Goal: Complete application form: Complete application form

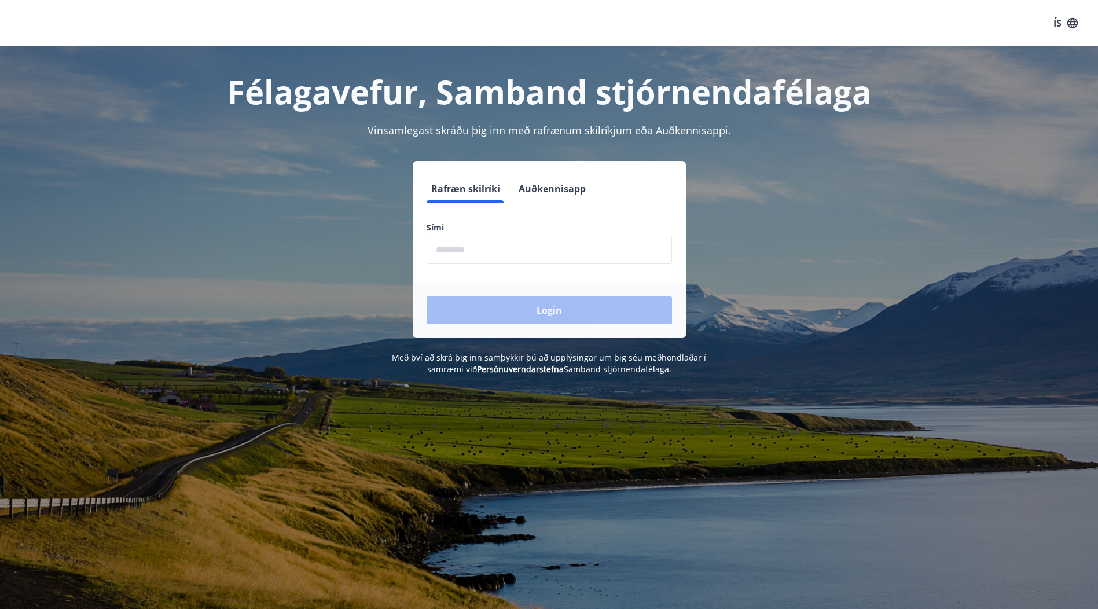
click at [479, 253] on input "phone" at bounding box center [548, 250] width 245 height 28
type input "********"
click at [503, 307] on button "Login" at bounding box center [548, 310] width 245 height 28
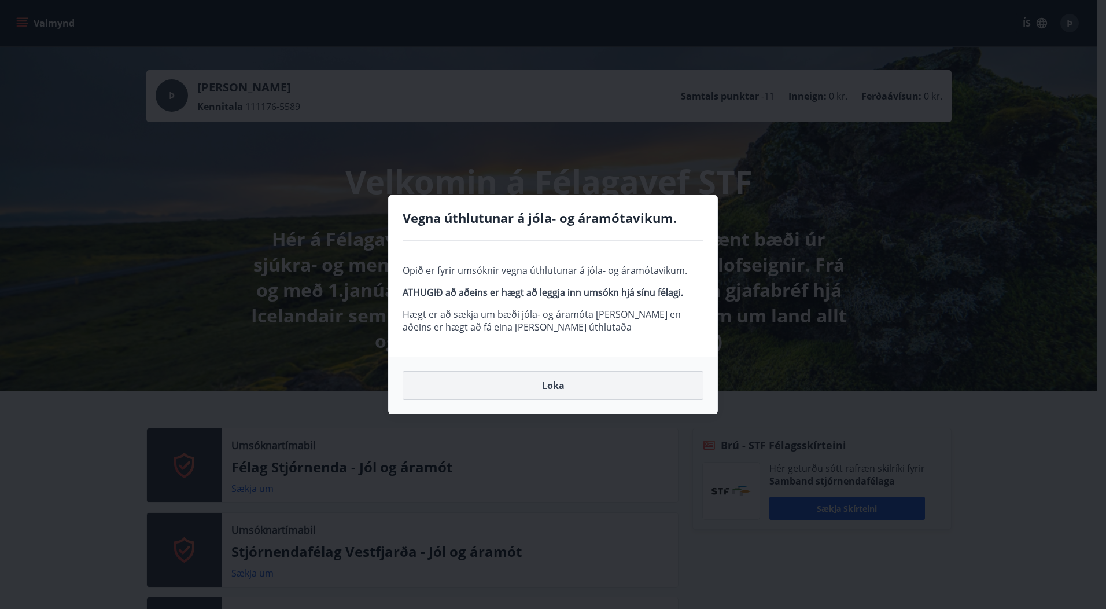
click at [578, 385] on button "Loka" at bounding box center [553, 385] width 301 height 29
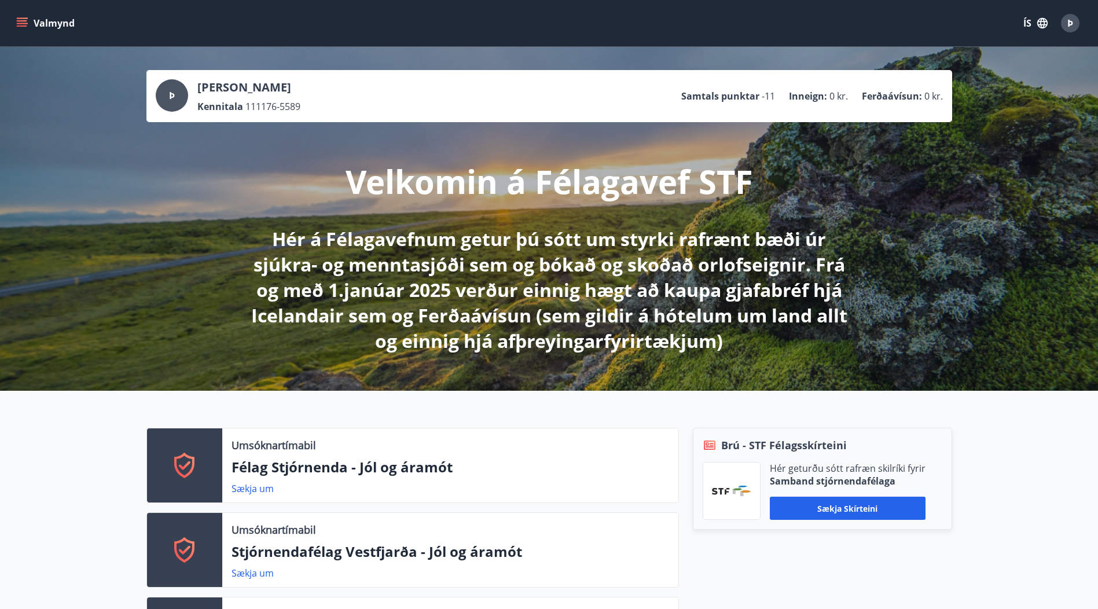
click at [24, 19] on icon "menu" at bounding box center [22, 23] width 12 height 12
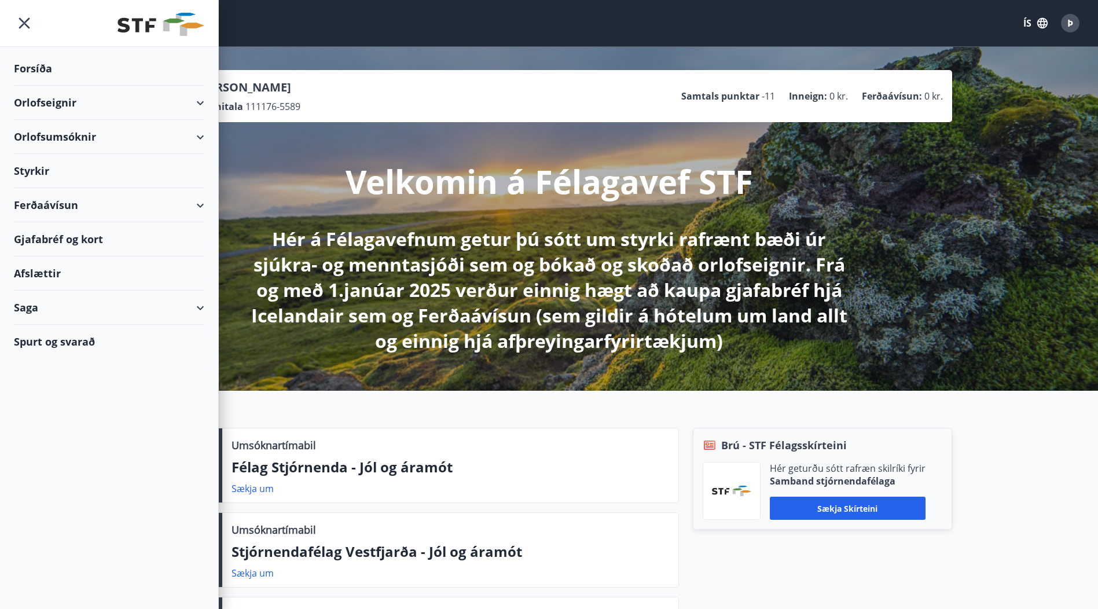
click at [28, 166] on div "Styrkir" at bounding box center [109, 171] width 190 height 34
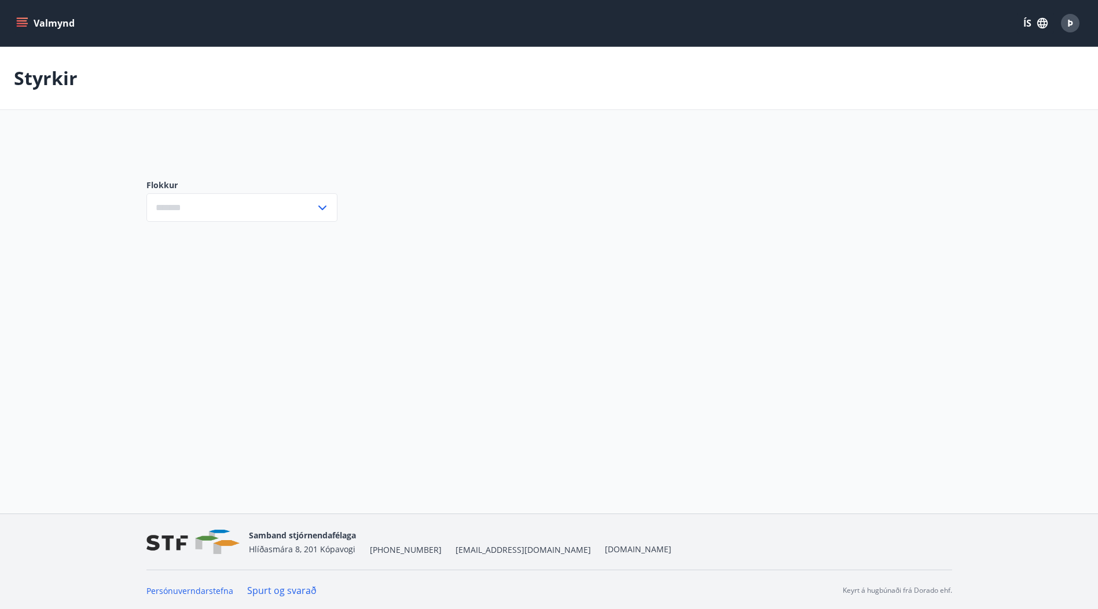
type input "***"
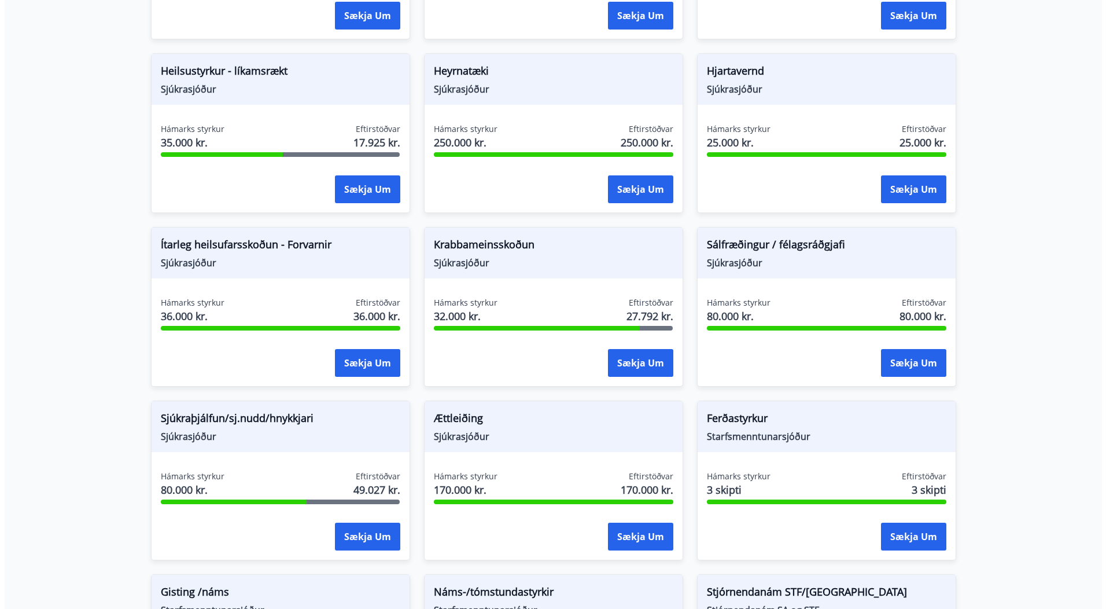
scroll to position [694, 0]
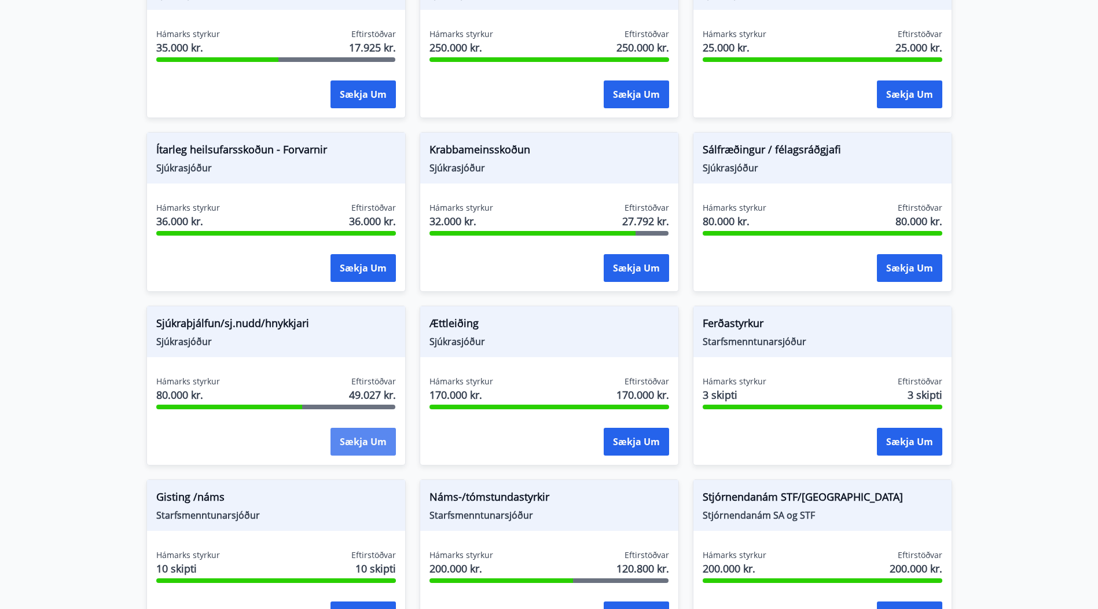
click at [367, 440] on button "Sækja um" at bounding box center [362, 442] width 65 height 28
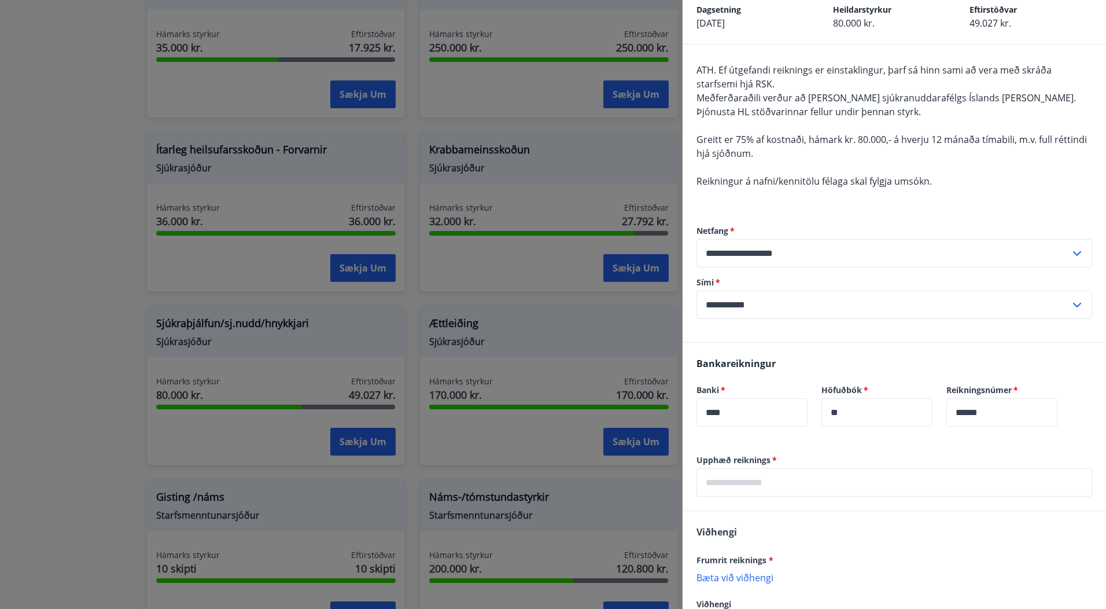
scroll to position [149, 0]
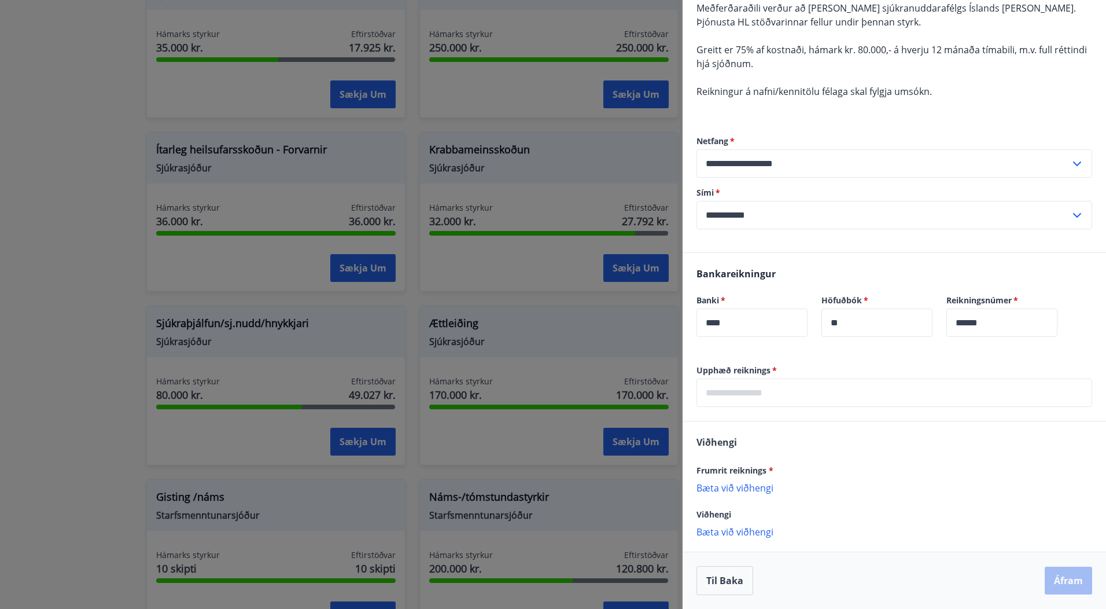
click at [840, 386] on input "text" at bounding box center [895, 392] width 396 height 28
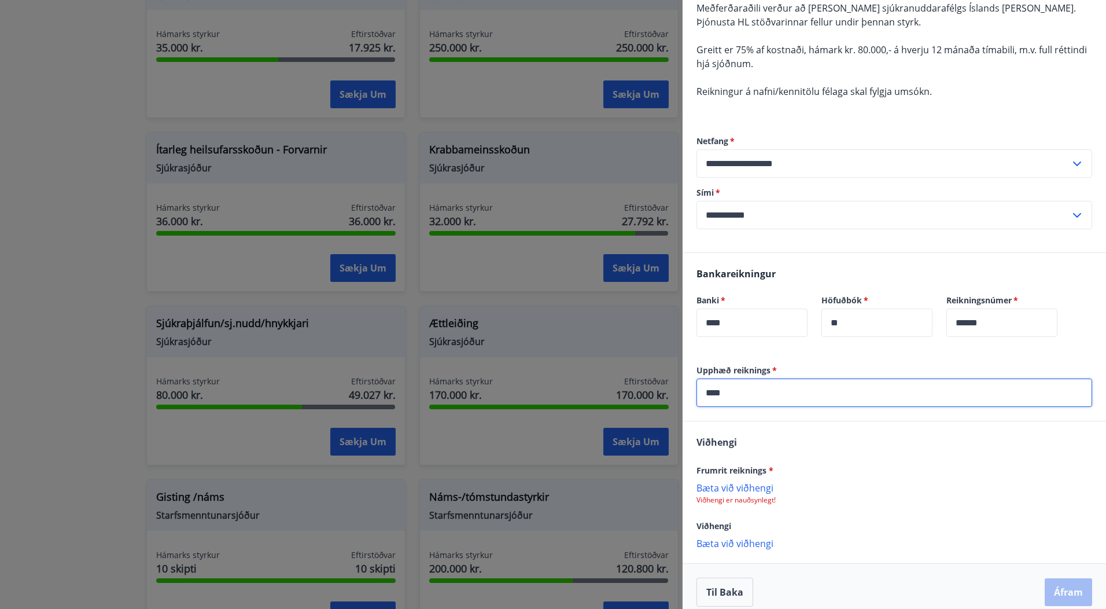
scroll to position [160, 0]
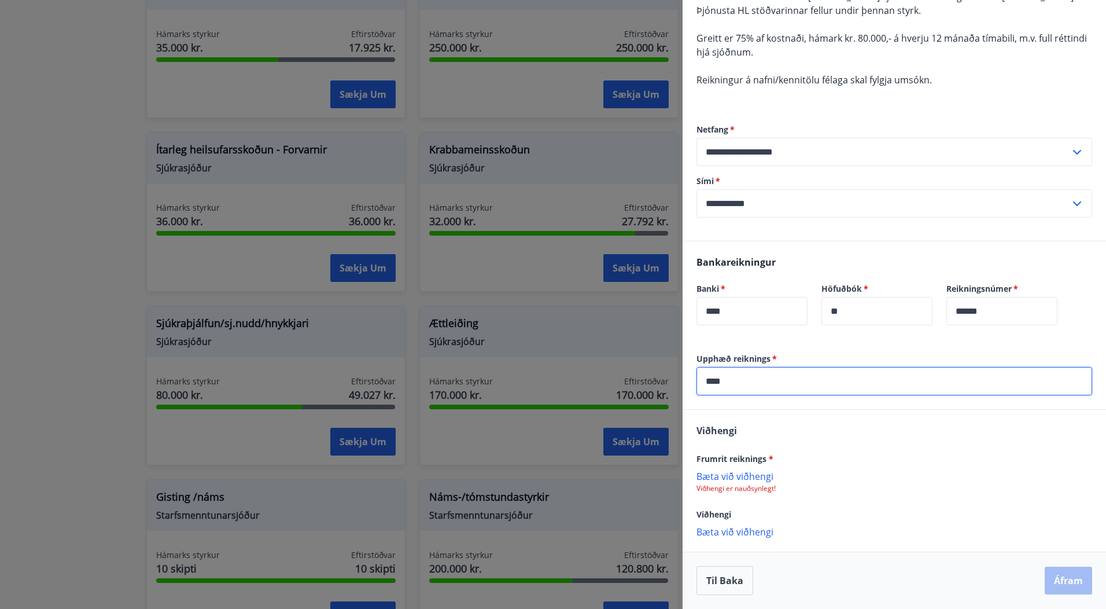
type input "****"
click at [726, 474] on p "Bæta við viðhengi" at bounding box center [895, 476] width 396 height 12
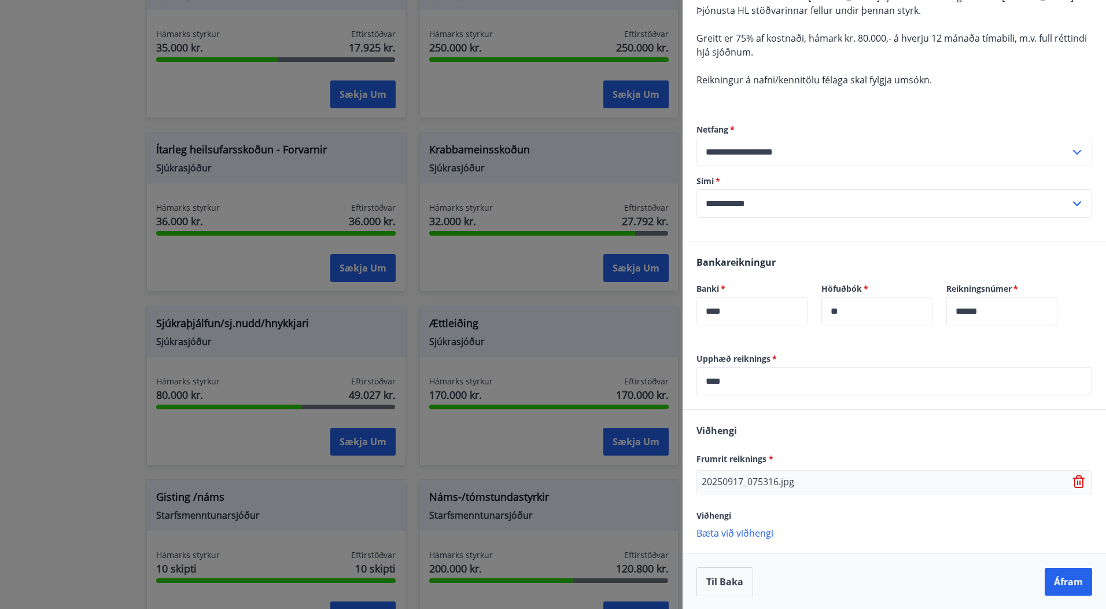
scroll to position [161, 0]
click at [1062, 582] on button "Áfram" at bounding box center [1068, 581] width 47 height 28
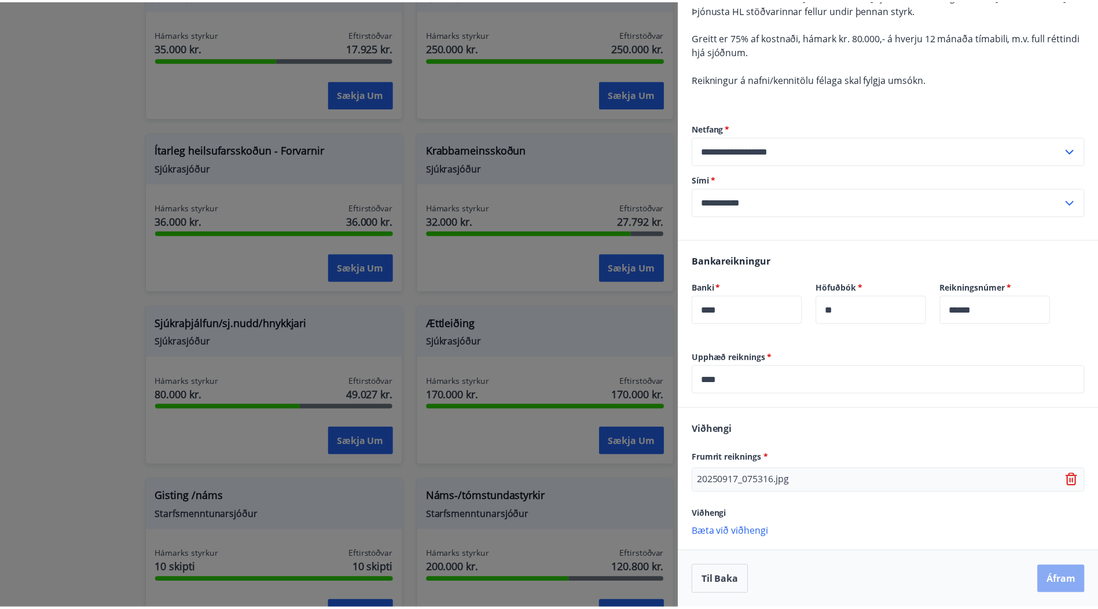
scroll to position [0, 0]
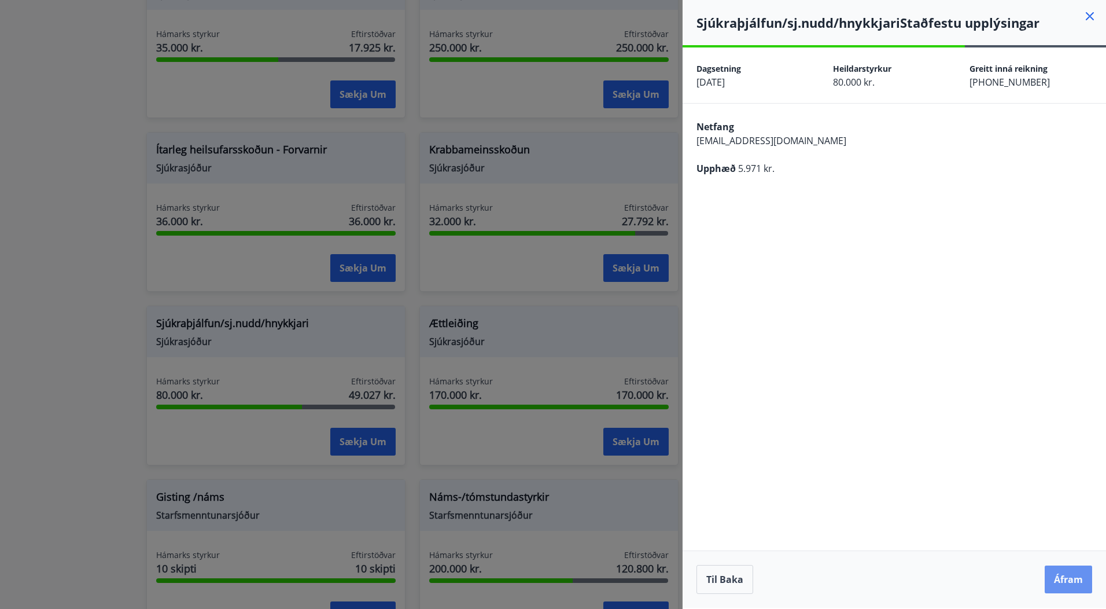
click at [1062, 582] on button "Áfram" at bounding box center [1068, 579] width 47 height 28
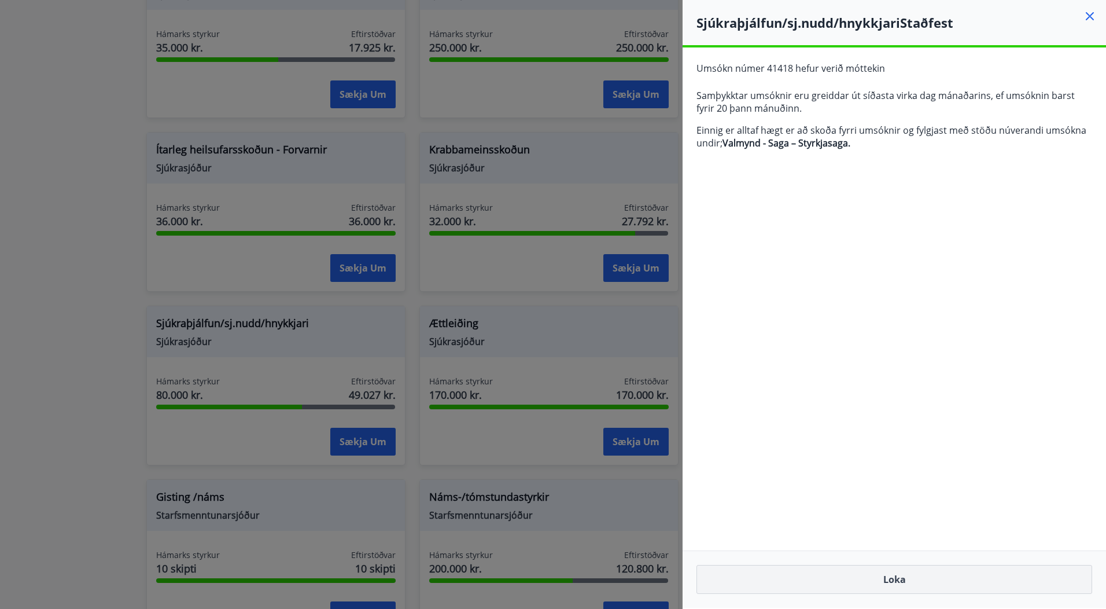
click at [914, 583] on button "Loka" at bounding box center [895, 579] width 396 height 29
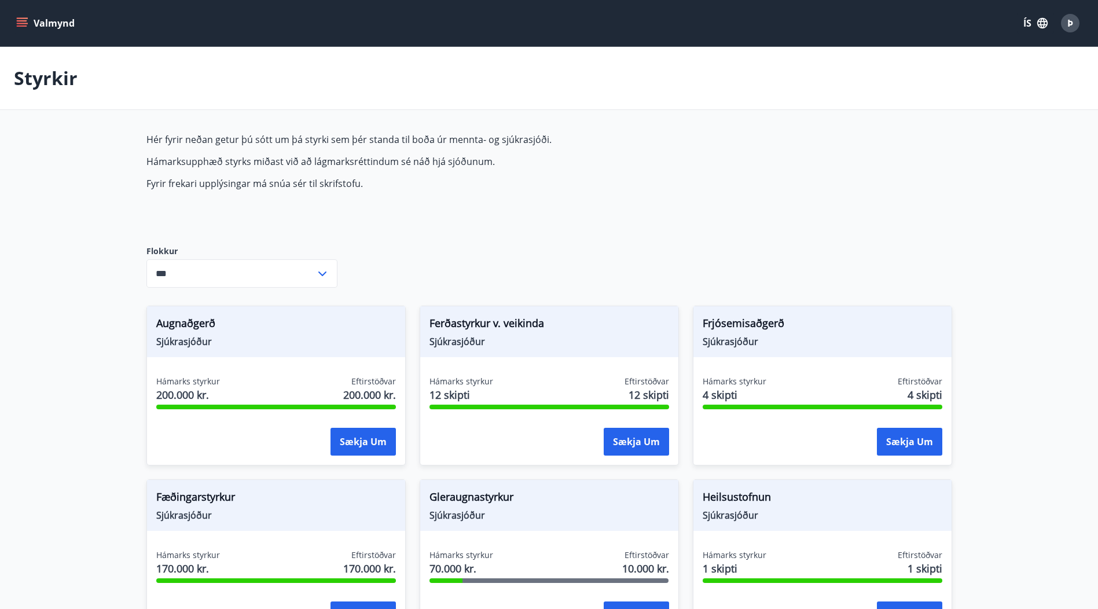
drag, startPoint x: 18, startPoint y: 24, endPoint x: 29, endPoint y: 24, distance: 11.0
click at [18, 24] on icon "menu" at bounding box center [23, 23] width 13 height 1
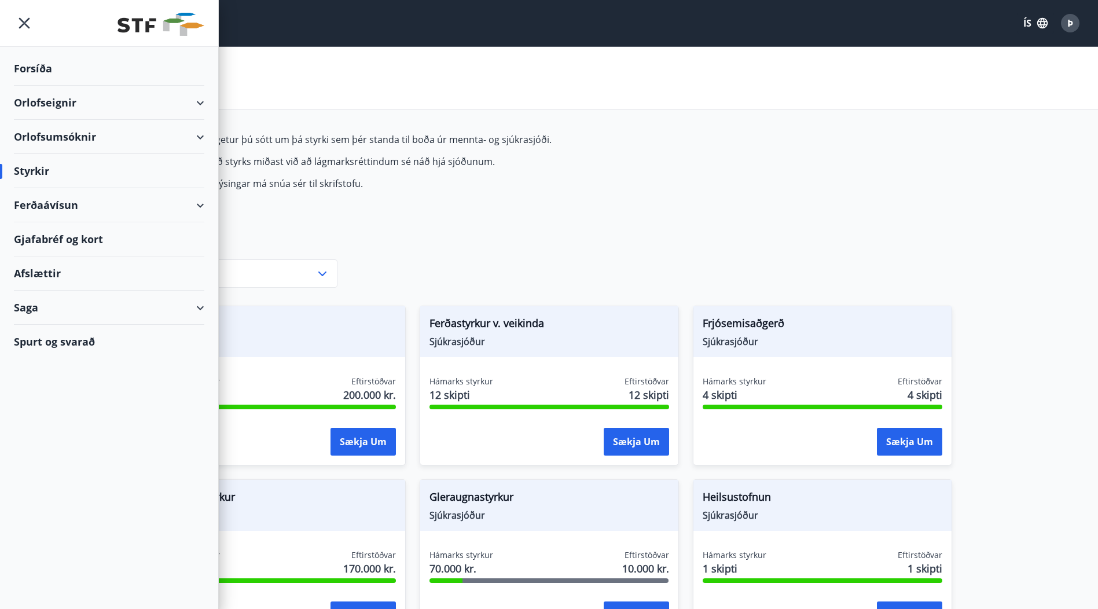
click at [114, 105] on div "Orlofseignir" at bounding box center [109, 103] width 190 height 34
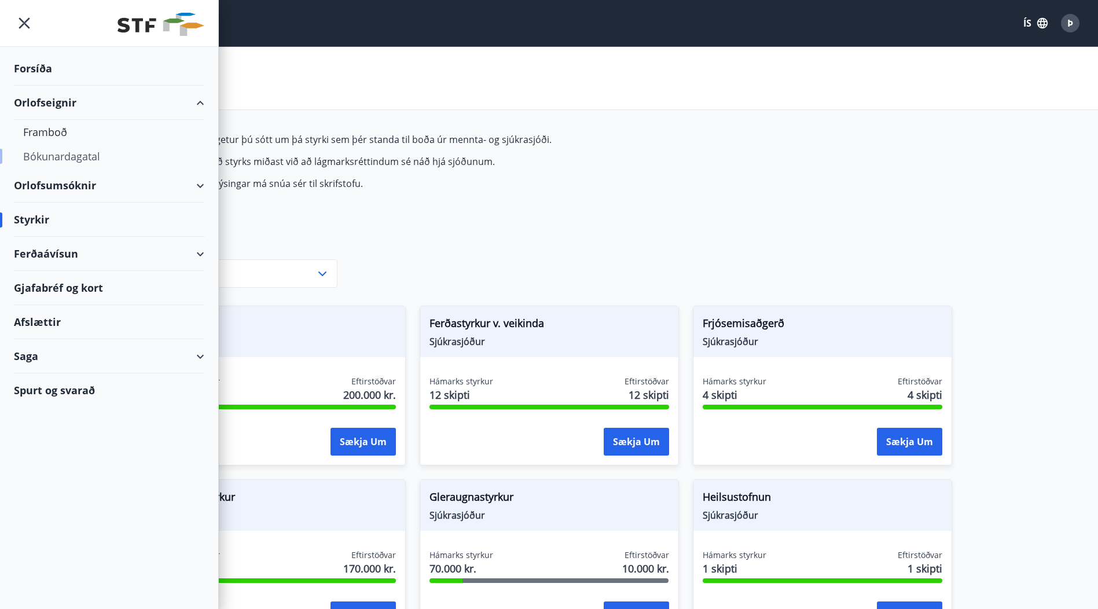
click at [84, 156] on div "Bókunardagatal" at bounding box center [109, 156] width 172 height 24
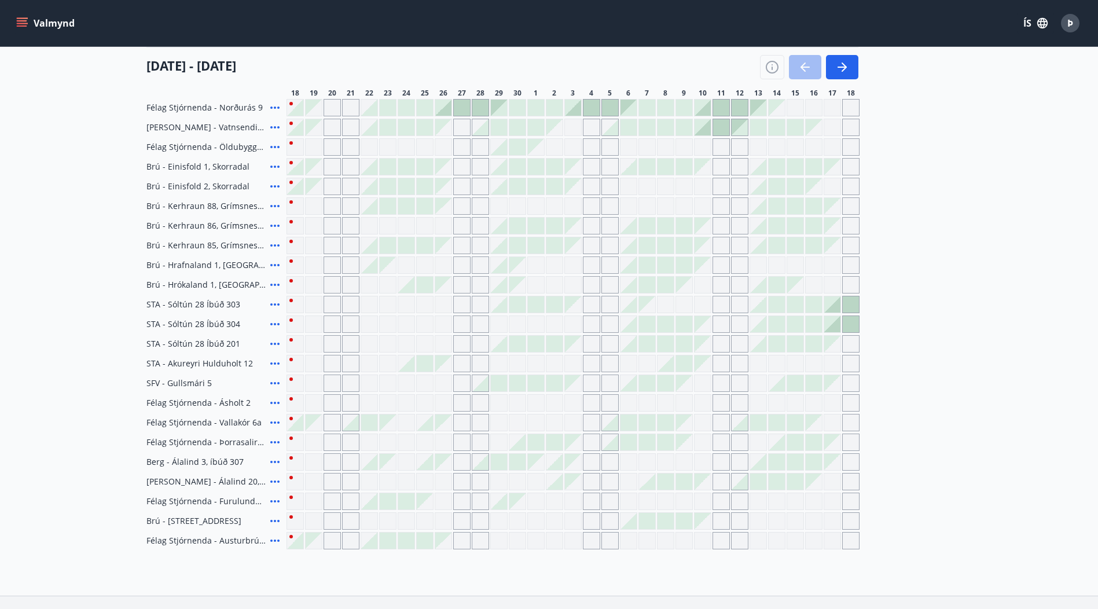
scroll to position [58, 0]
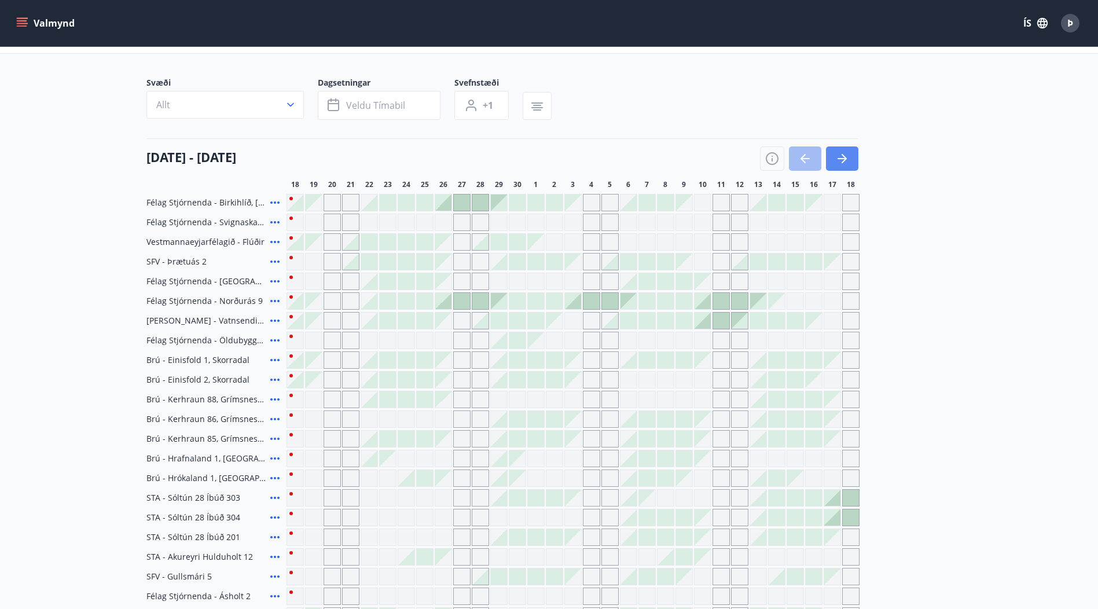
click at [848, 152] on icon "button" at bounding box center [842, 159] width 14 height 14
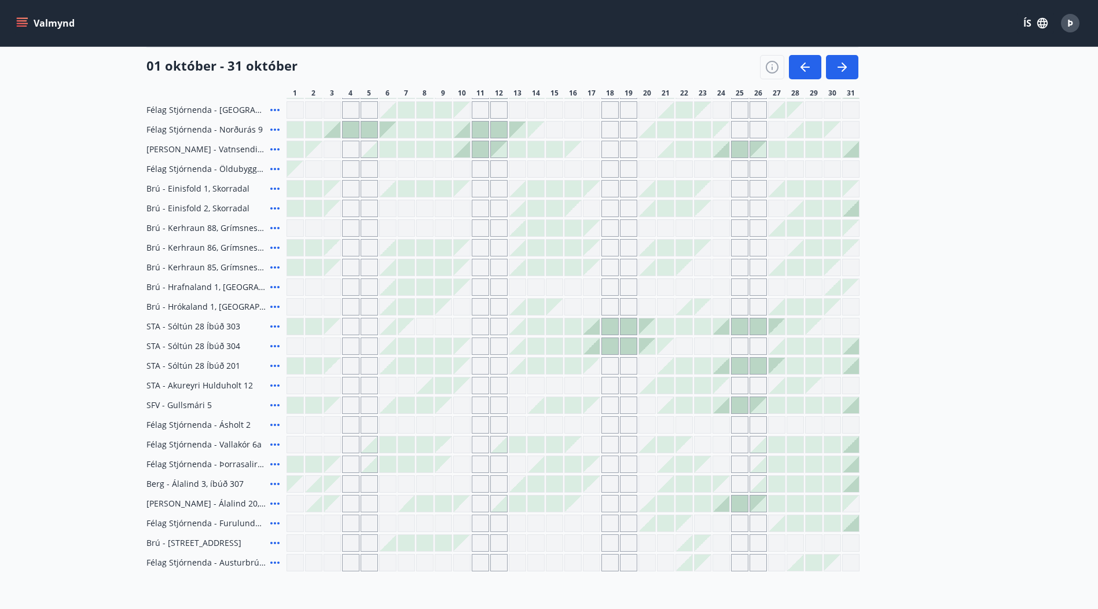
scroll to position [46, 0]
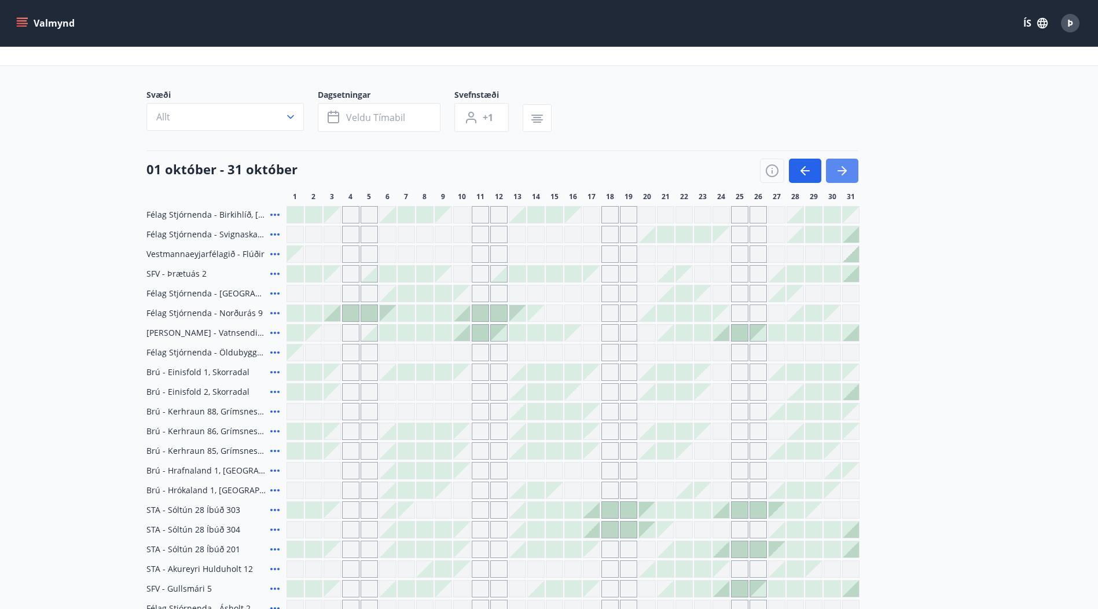
click at [839, 169] on icon "button" at bounding box center [842, 171] width 14 height 14
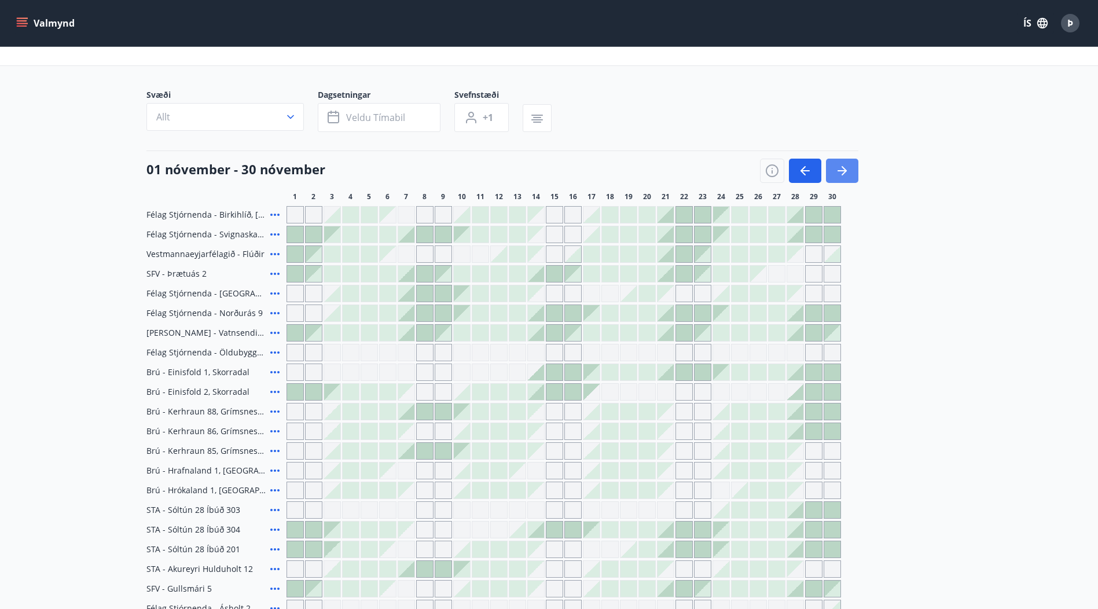
click at [839, 169] on icon "button" at bounding box center [842, 171] width 14 height 14
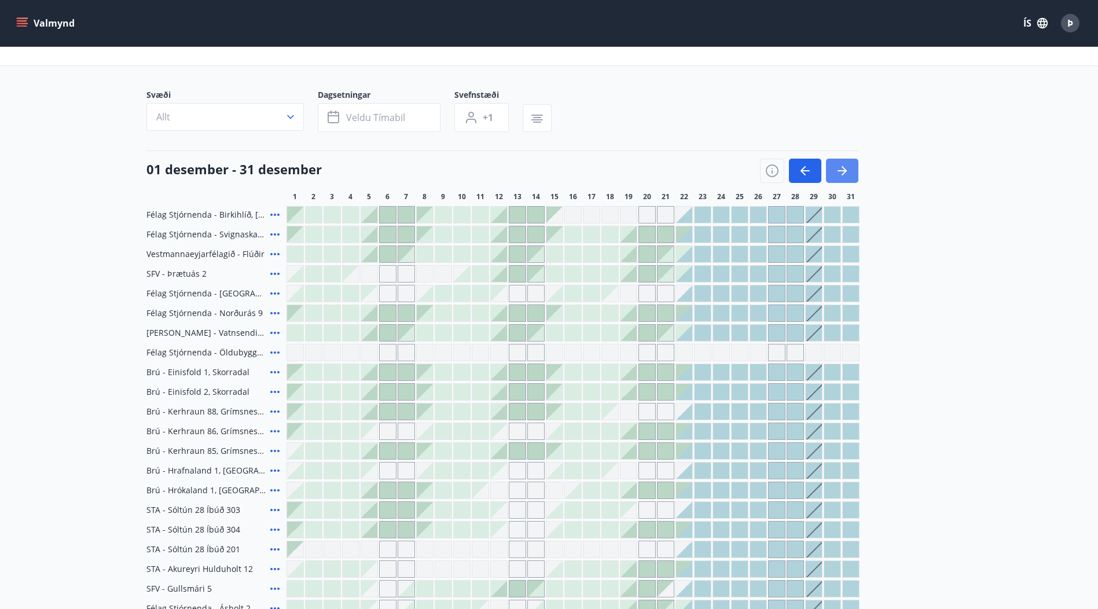
click at [839, 168] on icon "button" at bounding box center [842, 171] width 14 height 14
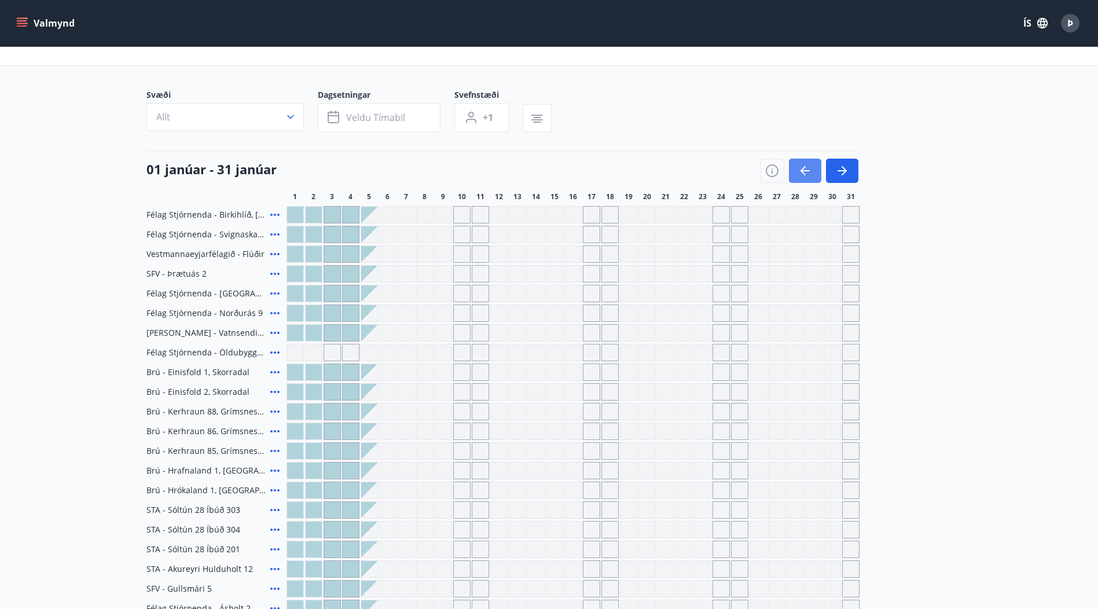
click at [798, 169] on icon "button" at bounding box center [805, 171] width 14 height 14
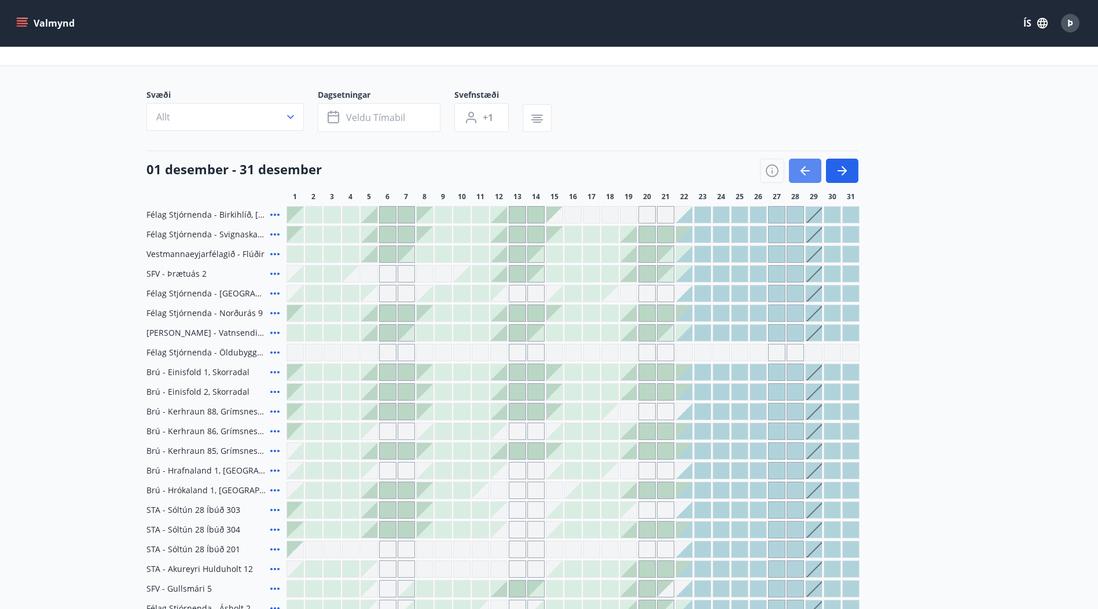
click at [798, 169] on icon "button" at bounding box center [805, 171] width 14 height 14
